Goal: Task Accomplishment & Management: Complete application form

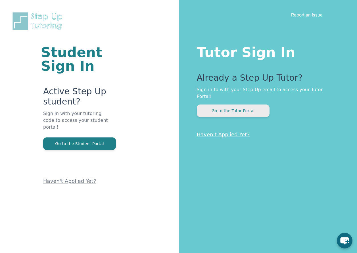
click at [254, 104] on button "Go to the Tutor Portal" at bounding box center [233, 110] width 73 height 12
click at [246, 104] on button "Go to the Tutor Portal" at bounding box center [233, 110] width 73 height 12
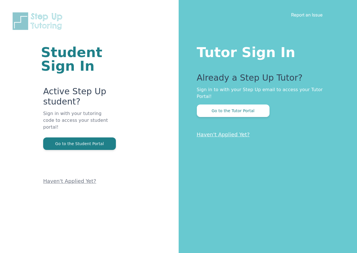
click at [236, 131] on link "Haven't Applied Yet?" at bounding box center [223, 134] width 53 height 6
click at [240, 131] on link "Haven't Applied Yet?" at bounding box center [223, 134] width 53 height 6
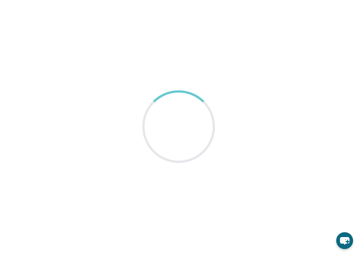
click at [344, 236] on icon "chat-button" at bounding box center [344, 240] width 17 height 17
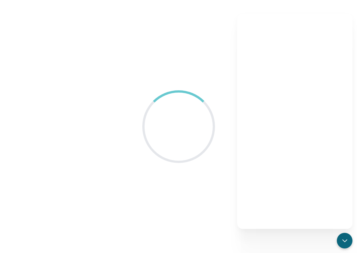
click at [143, 82] on main at bounding box center [178, 126] width 357 height 253
